Goal: Transaction & Acquisition: Purchase product/service

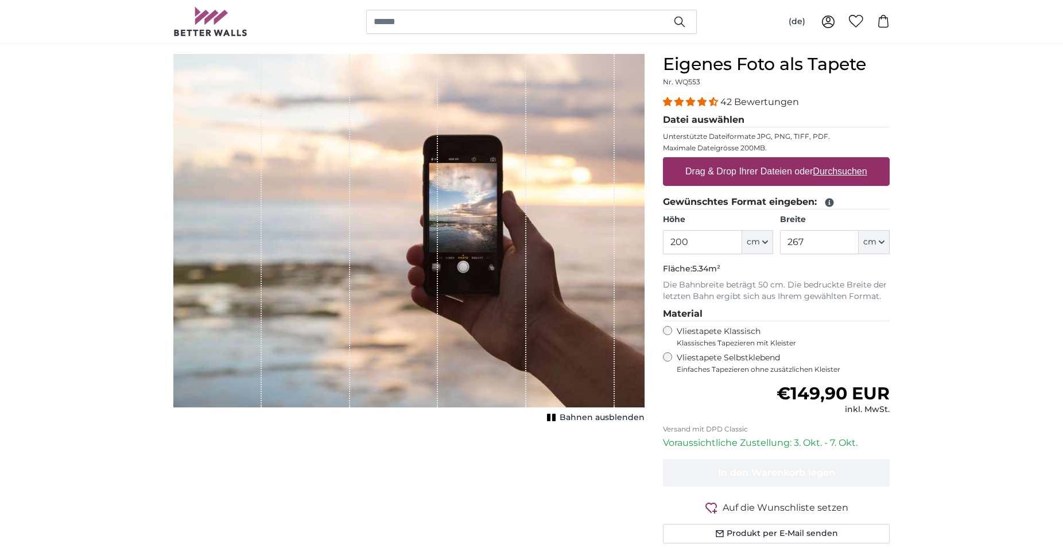
scroll to position [117, 0]
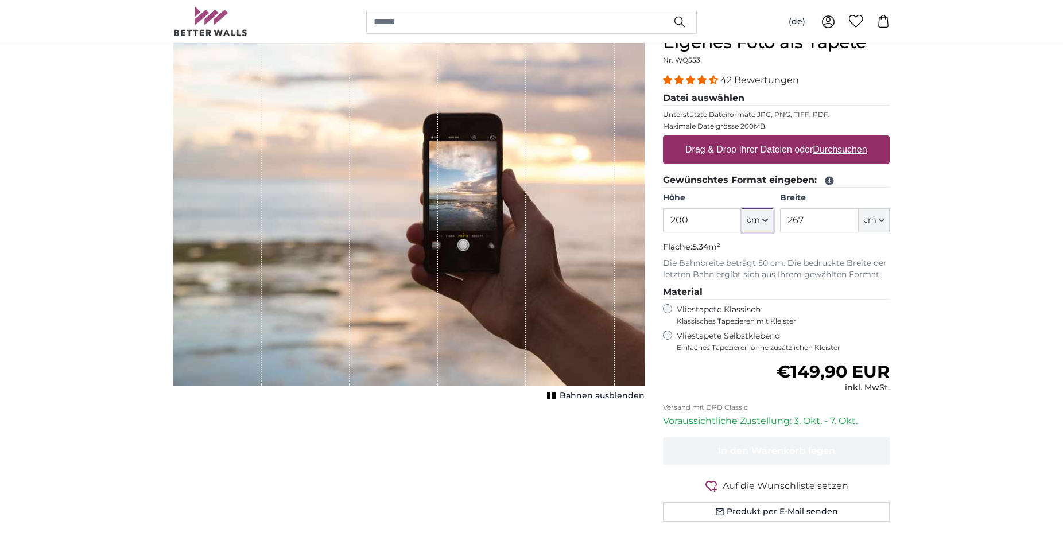
click at [767, 221] on button "cm" at bounding box center [757, 220] width 31 height 24
click at [722, 222] on input "200" at bounding box center [702, 220] width 79 height 24
click at [825, 217] on input "267" at bounding box center [819, 220] width 79 height 24
click at [702, 220] on input "200" at bounding box center [702, 220] width 79 height 24
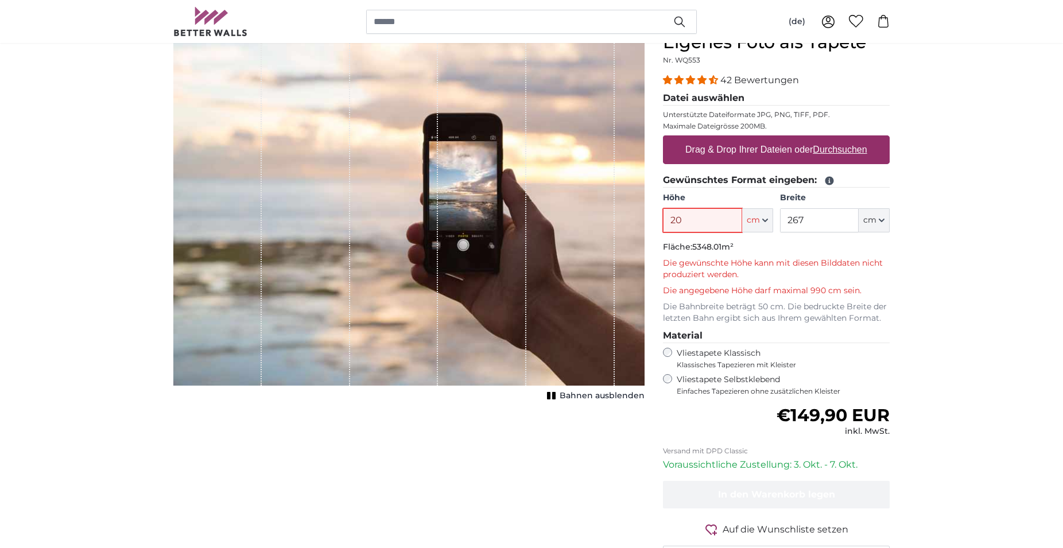
type input "2"
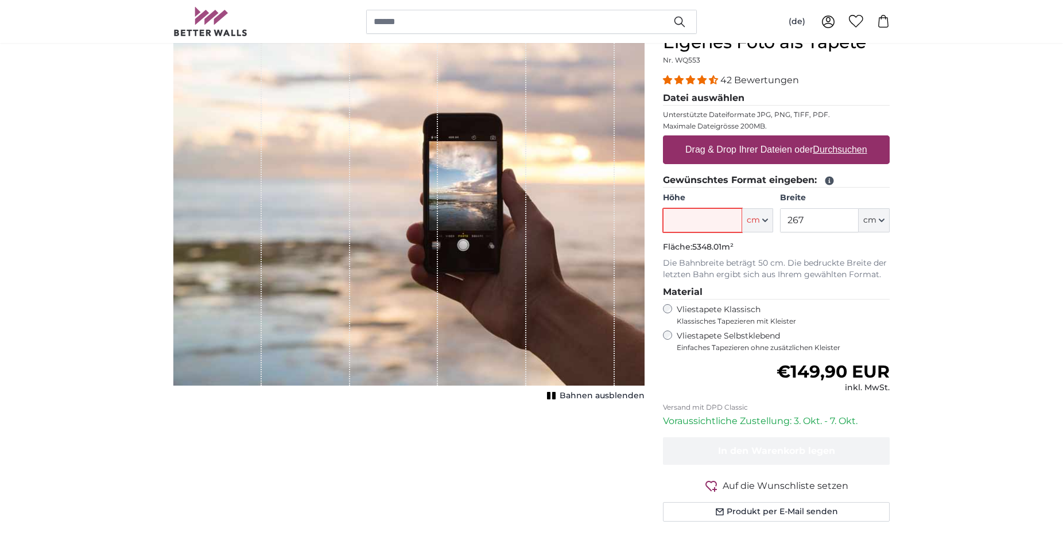
type input "3"
type input "230"
click at [842, 220] on input "267" at bounding box center [819, 220] width 79 height 24
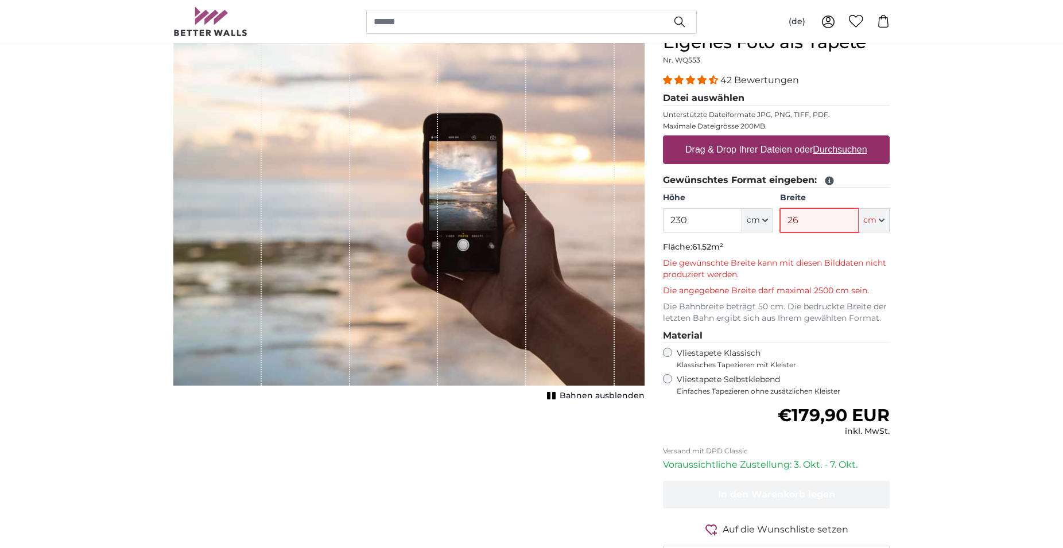
type input "2"
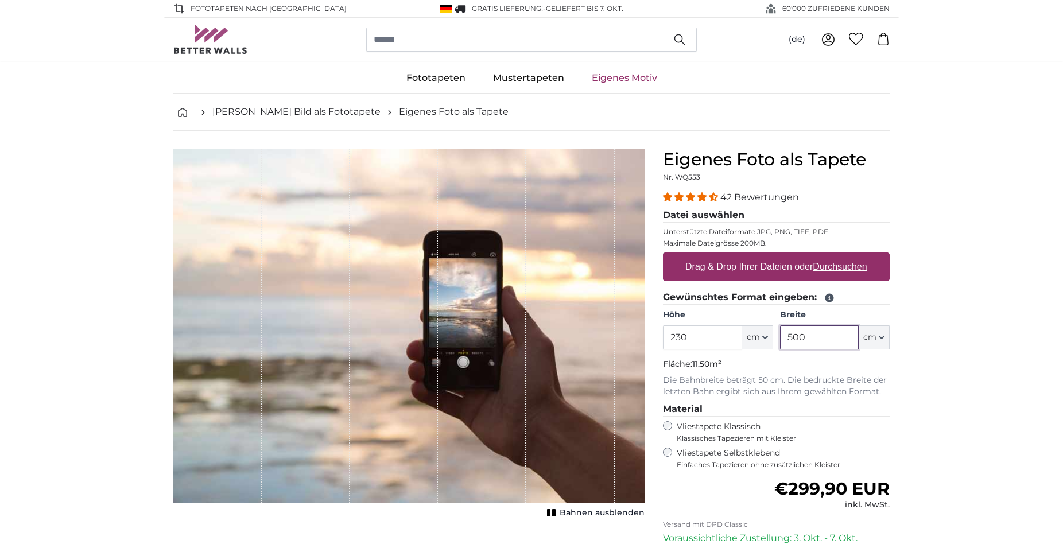
type input "500"
click at [586, 510] on span "Bahnen ausblenden" at bounding box center [601, 512] width 85 height 11
click at [554, 515] on icon "1 of 1" at bounding box center [551, 512] width 11 height 9
